Goal: Check status: Check status

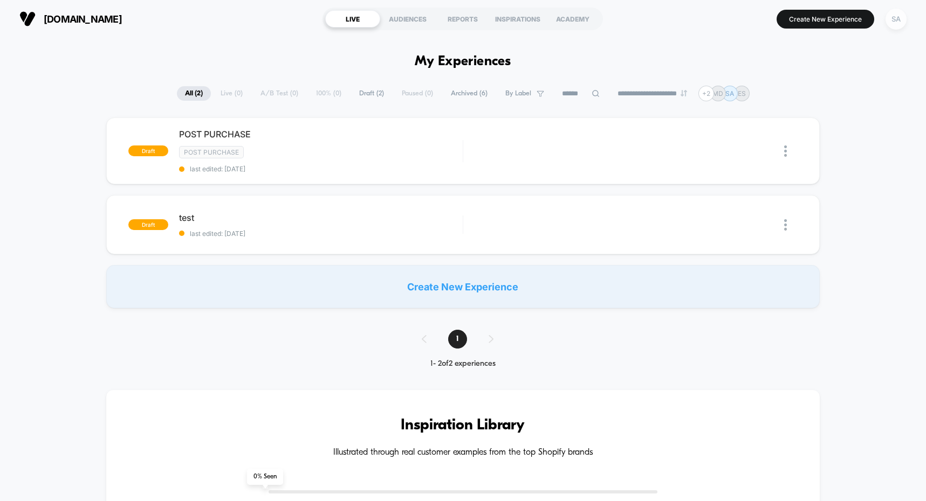
click at [887, 18] on div "SA" at bounding box center [895, 19] width 21 height 21
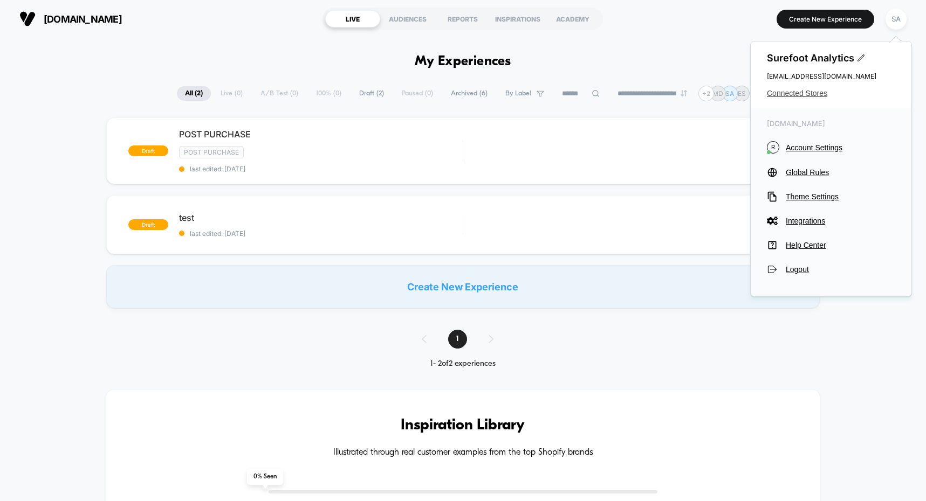
click at [819, 95] on span "Connected Stores" at bounding box center [831, 93] width 128 height 9
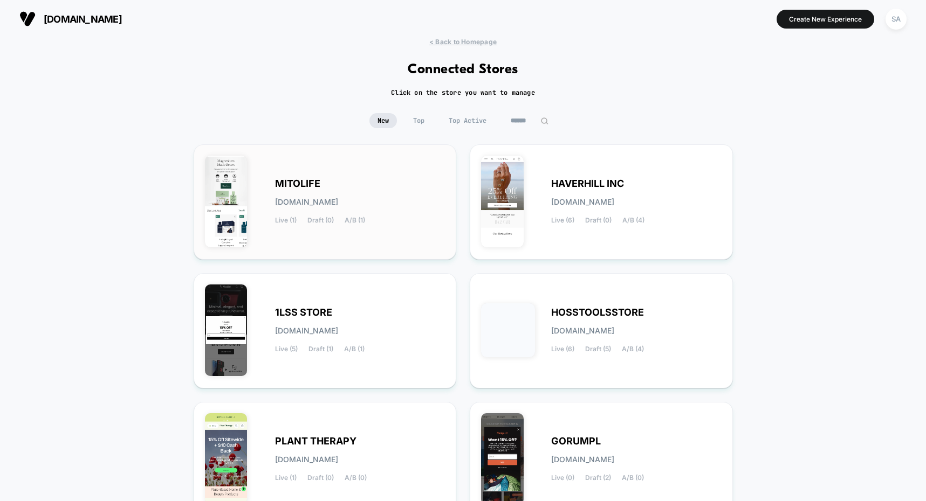
click at [327, 180] on div "MITOLIFE [DOMAIN_NAME] Live (1) Draft (0) A/B (1)" at bounding box center [325, 202] width 240 height 93
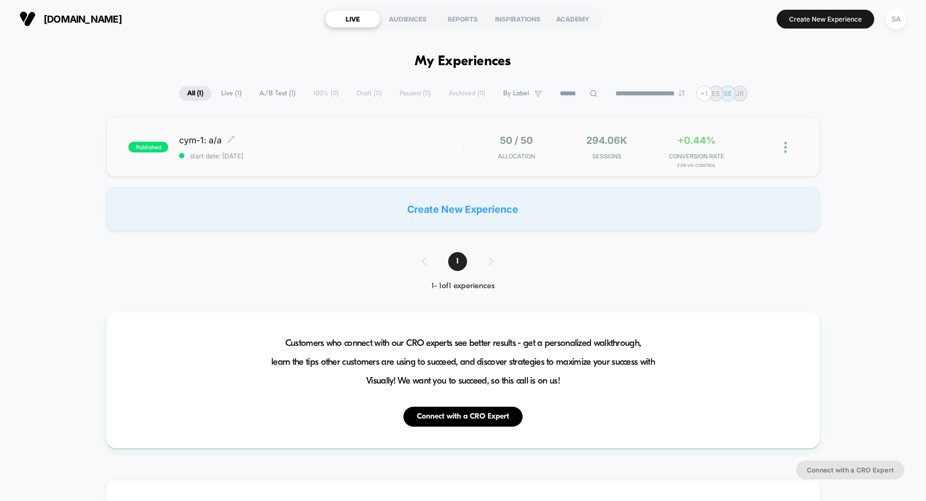
click at [204, 141] on span "cym-1: a/a Click to edit experience details" at bounding box center [320, 140] width 283 height 11
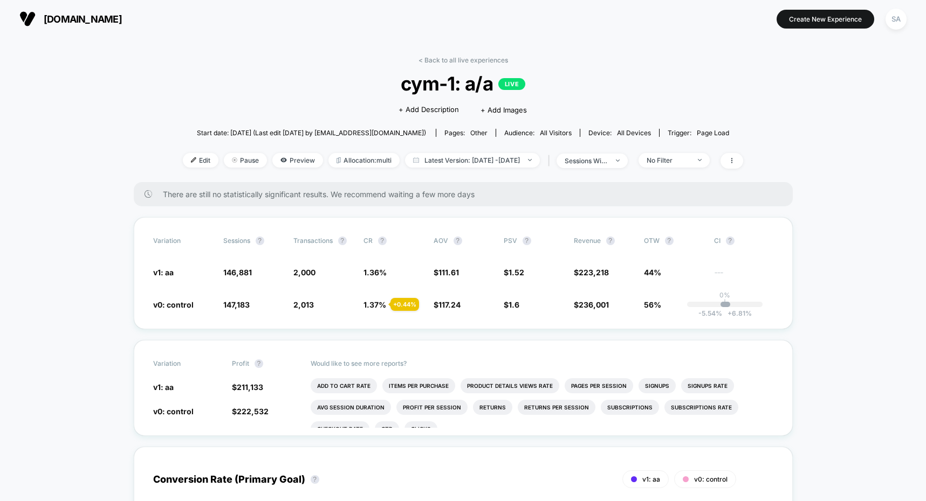
scroll to position [2, 0]
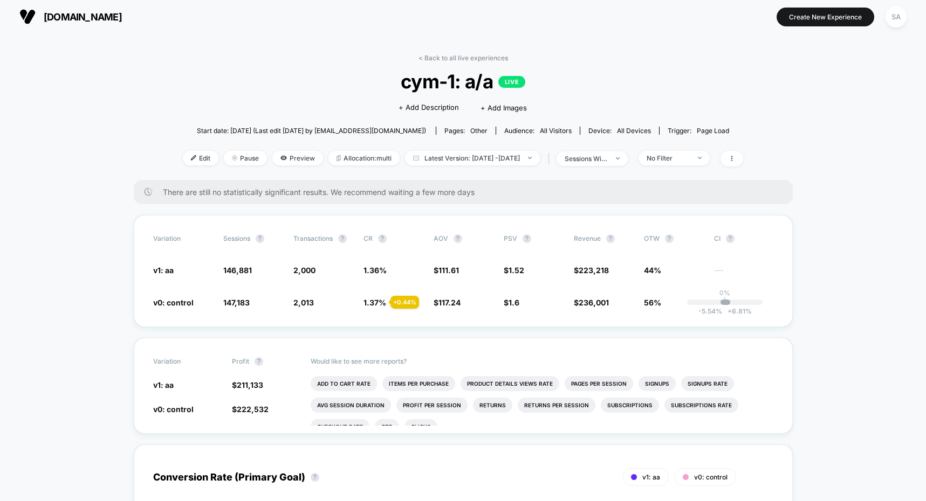
click at [606, 166] on div "| sessions with impression" at bounding box center [586, 159] width 82 height 16
click at [608, 161] on div "sessions with impression" at bounding box center [585, 159] width 43 height 8
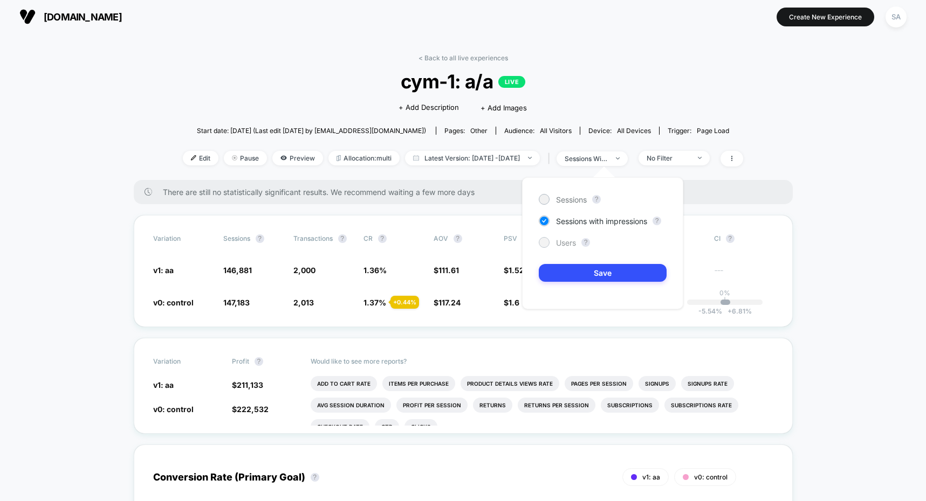
click at [543, 241] on div at bounding box center [544, 242] width 8 height 8
click at [577, 270] on button "Save" at bounding box center [603, 273] width 128 height 18
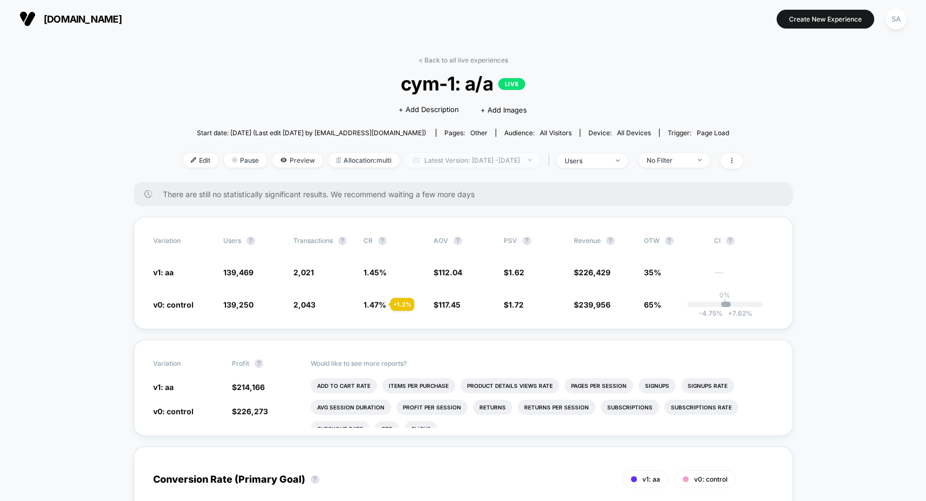
click at [517, 163] on span "Latest Version: [DATE] - [DATE]" at bounding box center [472, 160] width 135 height 15
select select "*"
select select "****"
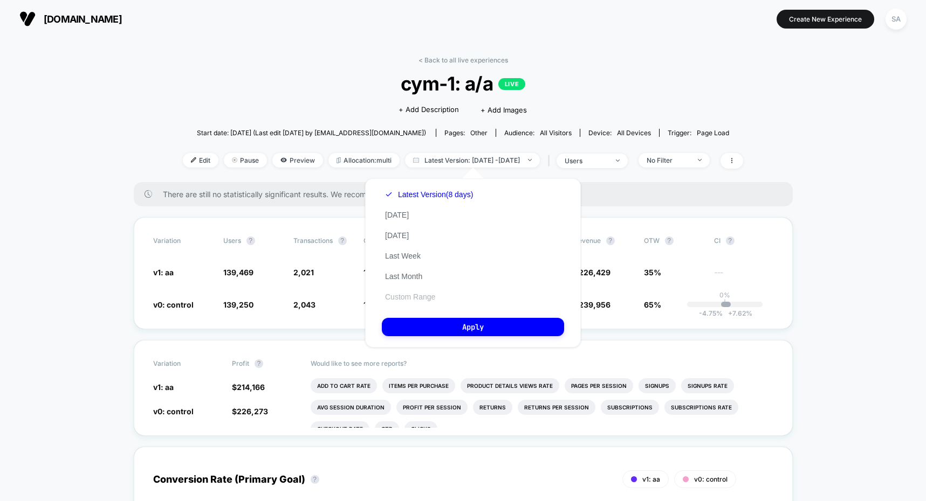
click at [426, 299] on button "Custom Range" at bounding box center [410, 297] width 57 height 10
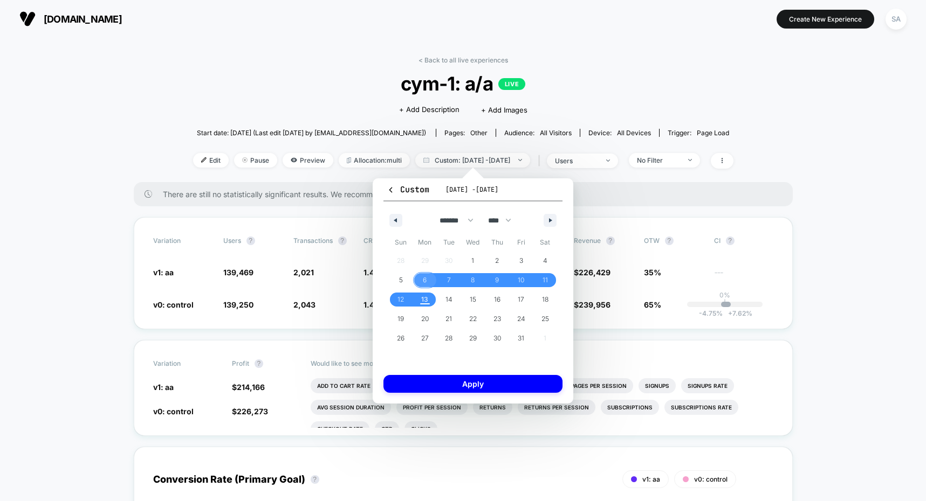
click at [425, 280] on span "6" at bounding box center [425, 280] width 4 height 19
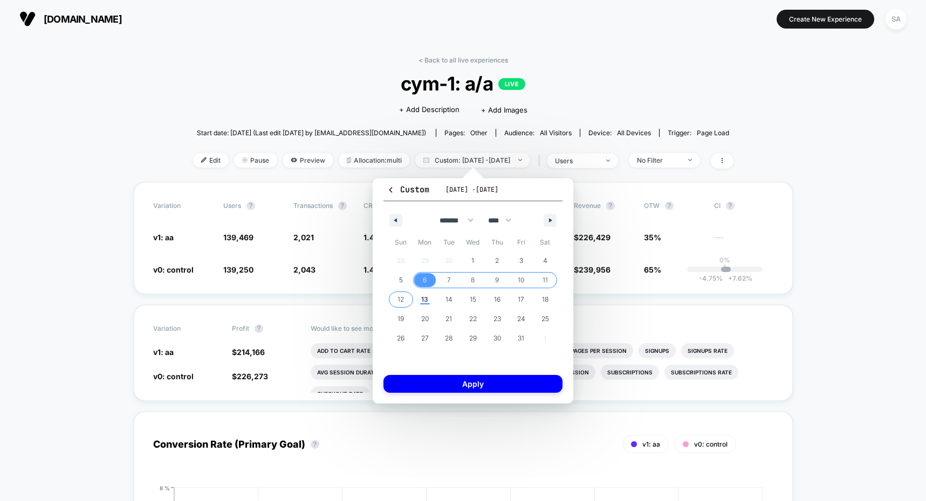
click at [409, 296] on span "12" at bounding box center [401, 300] width 24 height 14
click at [417, 378] on button "Apply" at bounding box center [472, 384] width 179 height 18
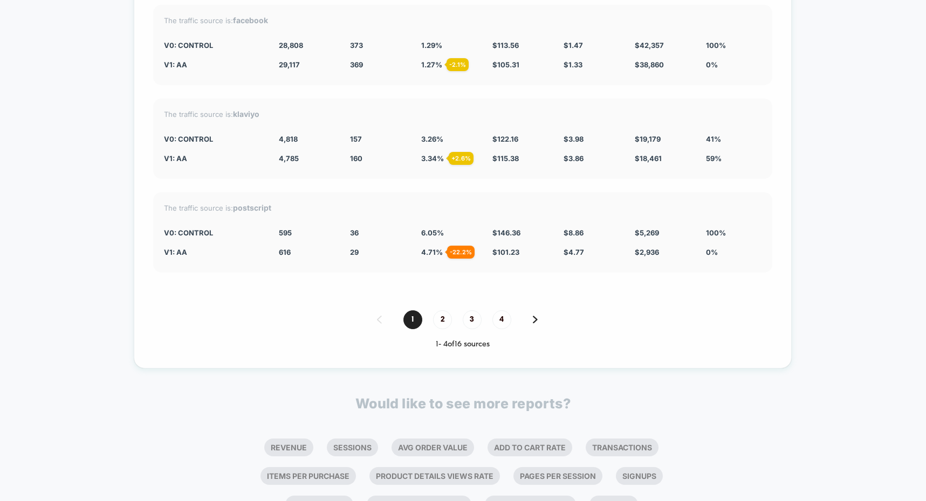
scroll to position [2147, 0]
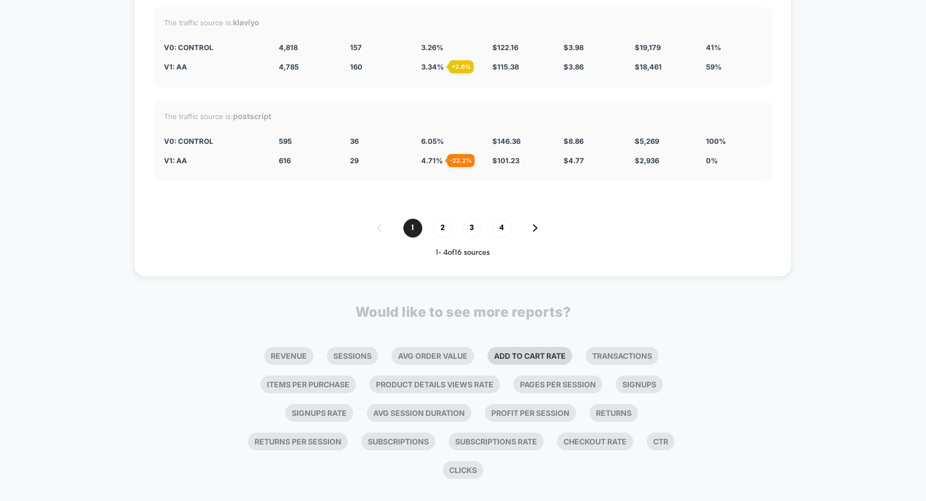
click at [511, 347] on li "Add To Cart Rate" at bounding box center [529, 356] width 85 height 18
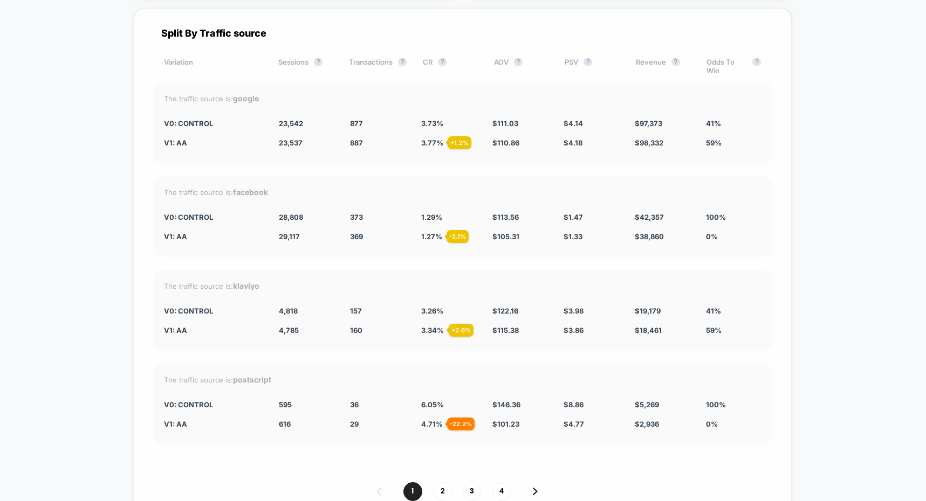
scroll to position [2168, 0]
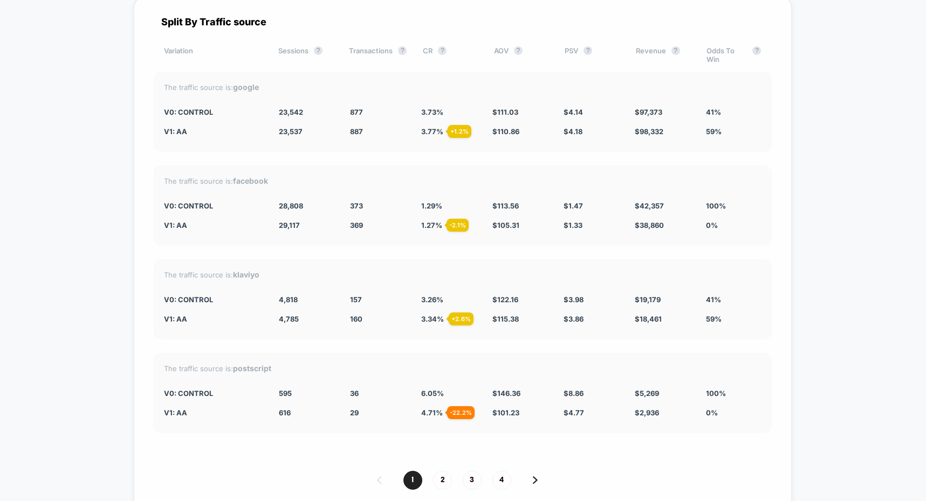
click at [719, 176] on div "The traffic source is: facebook" at bounding box center [462, 180] width 597 height 9
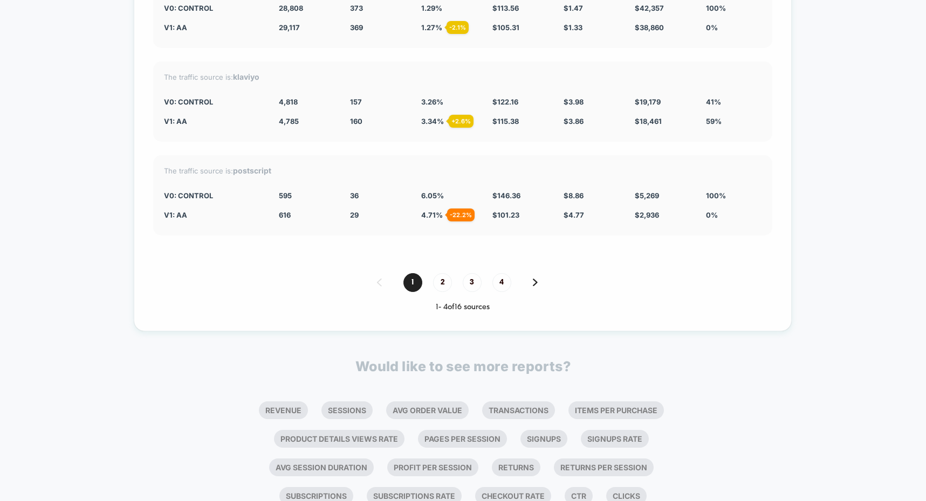
scroll to position [2391, 0]
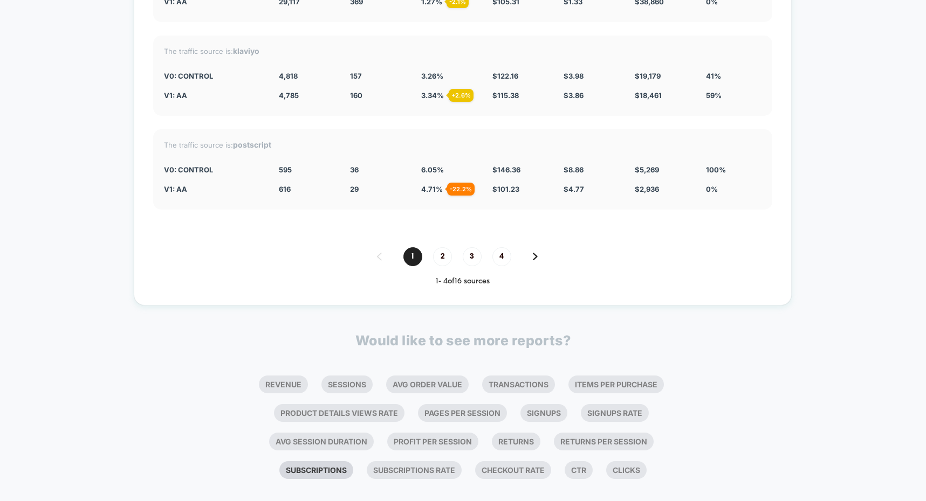
click at [299, 461] on li "Subscriptions" at bounding box center [316, 470] width 74 height 18
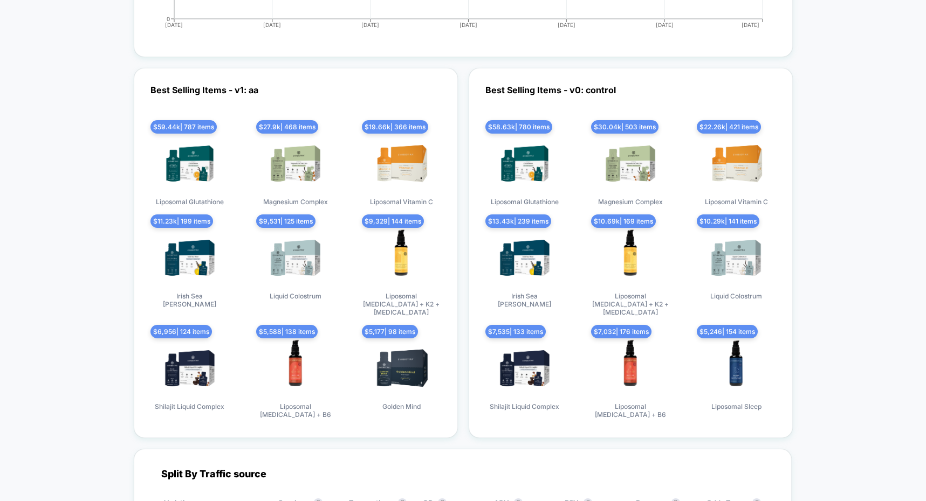
scroll to position [1978, 0]
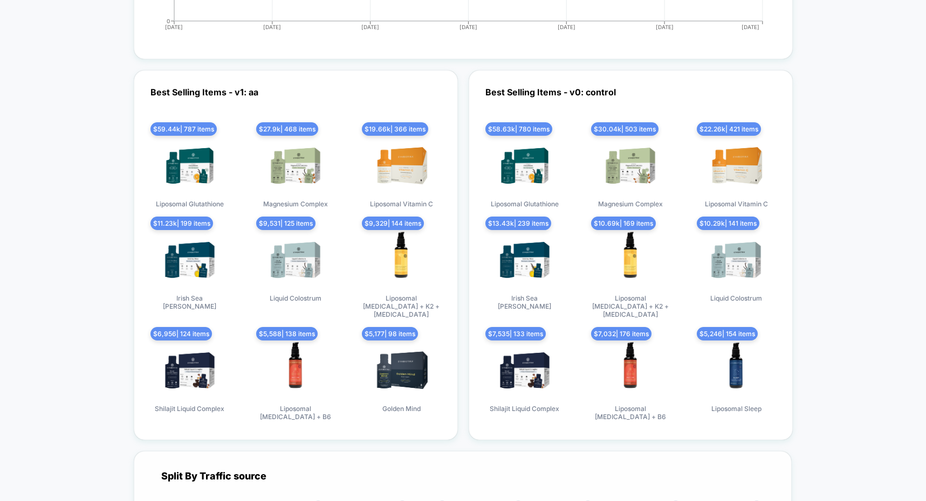
click at [242, 471] on div "Split By Traffic source" at bounding box center [462, 476] width 619 height 11
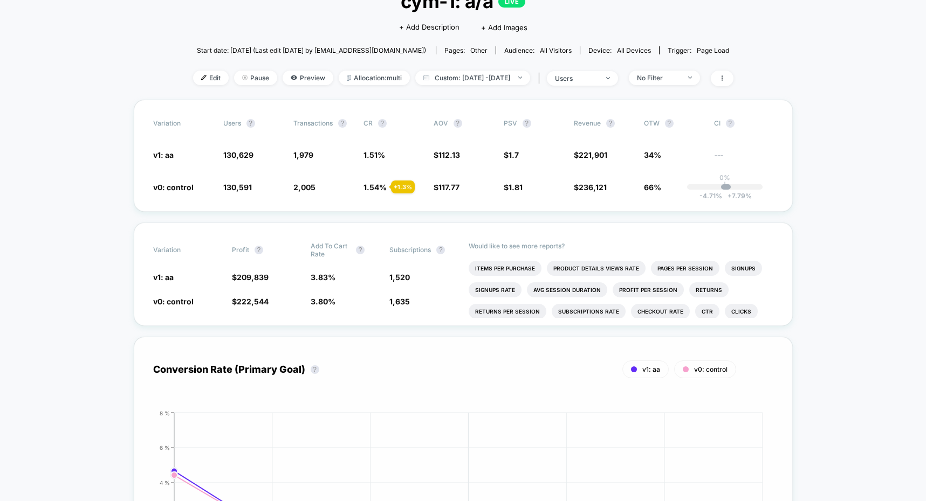
scroll to position [0, 0]
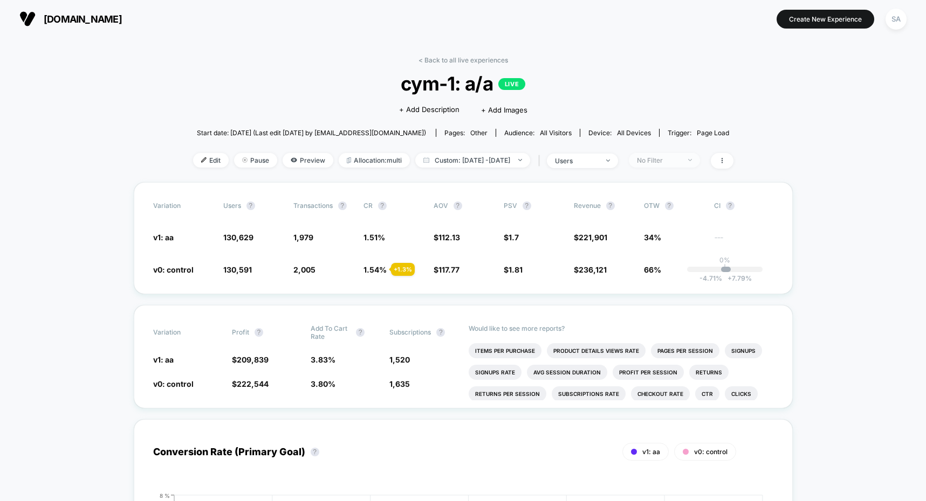
click at [680, 163] on div "No Filter" at bounding box center [658, 160] width 43 height 8
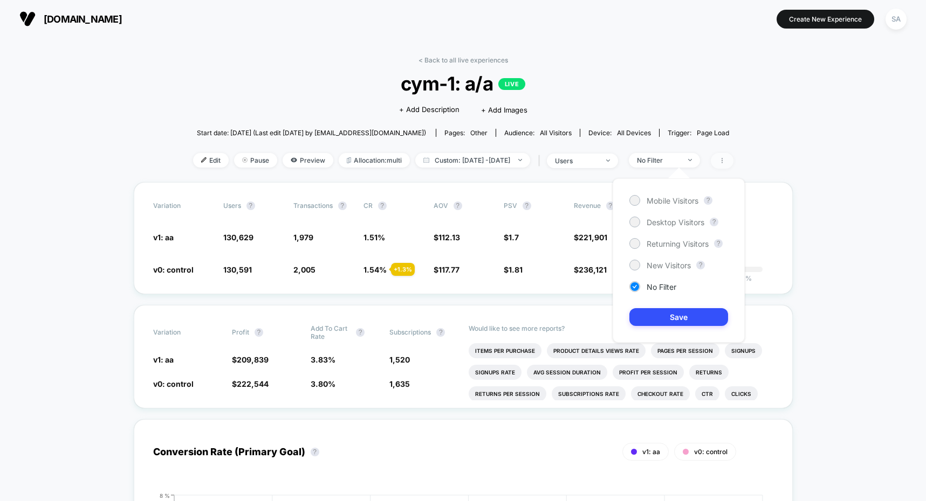
click at [733, 164] on span at bounding box center [722, 161] width 23 height 16
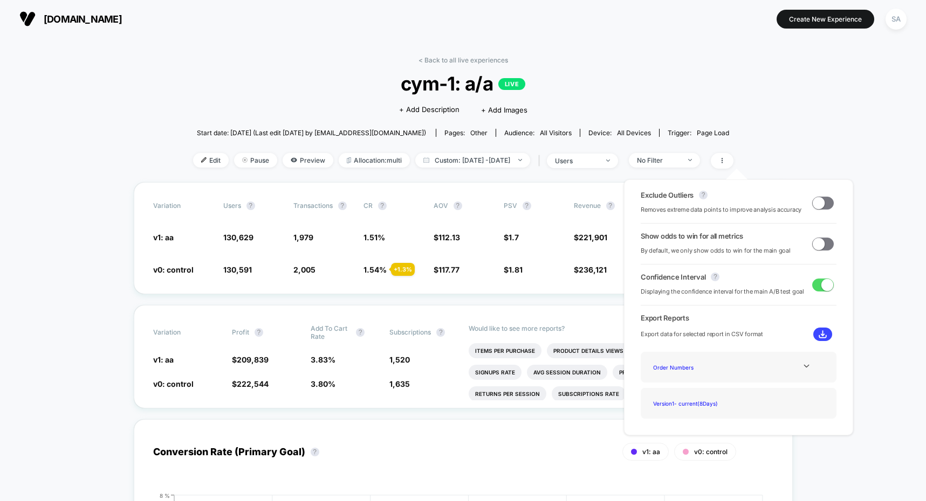
click at [817, 206] on span at bounding box center [818, 203] width 12 height 12
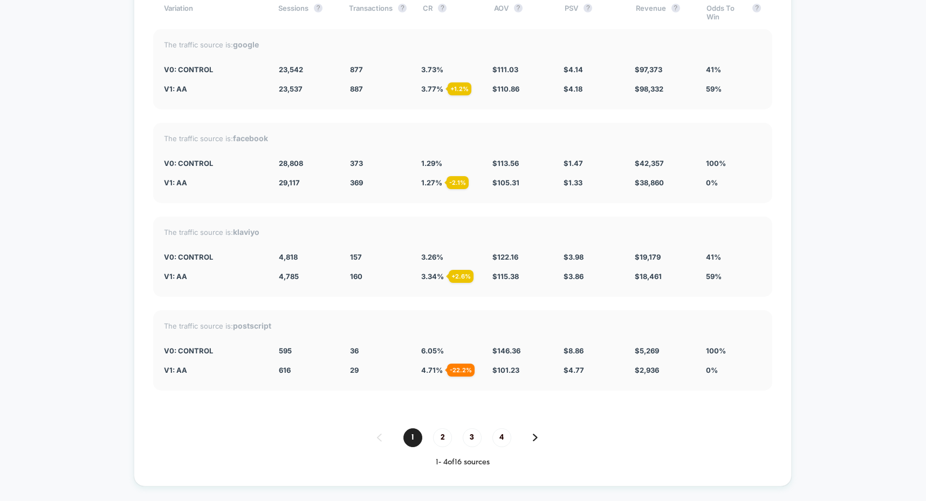
scroll to position [2592, 0]
